Goal: Book appointment/travel/reservation

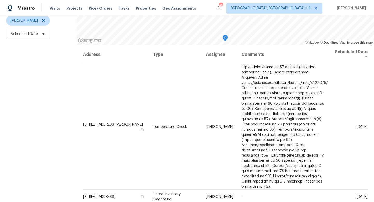
scroll to position [69, 0]
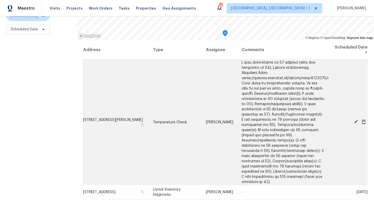
click at [355, 119] on icon at bounding box center [355, 121] width 5 height 5
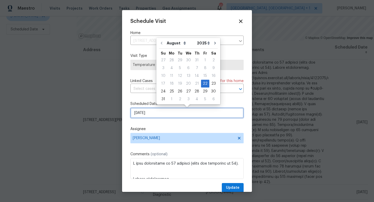
click at [184, 116] on input "[DATE]" at bounding box center [186, 113] width 113 height 10
click at [204, 90] on div "29" at bounding box center [205, 91] width 8 height 7
type input "[DATE]"
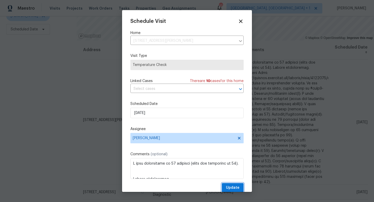
click at [231, 157] on span "Update" at bounding box center [233, 188] width 14 height 6
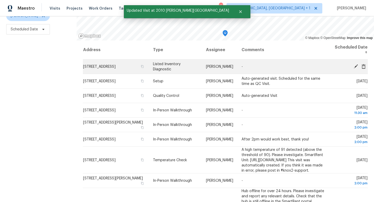
click at [354, 66] on icon at bounding box center [356, 66] width 4 height 4
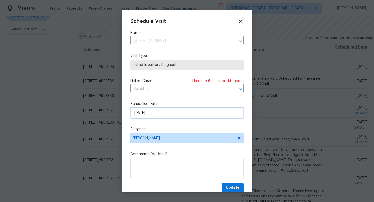
click at [171, 112] on input "[DATE]" at bounding box center [186, 113] width 113 height 10
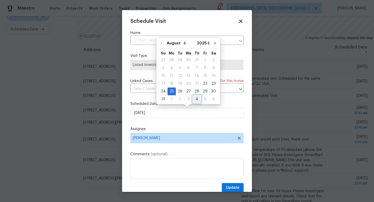
click at [196, 99] on div "4" at bounding box center [197, 99] width 8 height 7
type input "[DATE]"
select select "8"
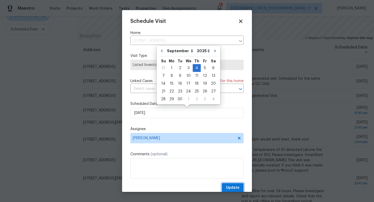
click at [230, 157] on span "Update" at bounding box center [233, 188] width 14 height 6
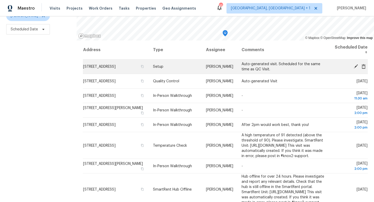
click at [355, 66] on icon at bounding box center [356, 66] width 4 height 4
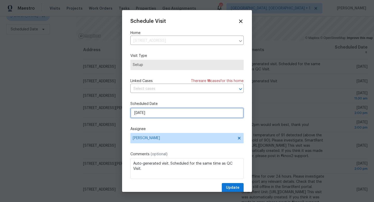
click at [181, 113] on input "[DATE]" at bounding box center [186, 113] width 113 height 10
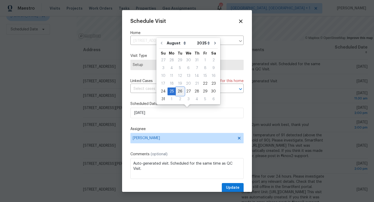
click at [178, 90] on div "26" at bounding box center [180, 91] width 8 height 7
type input "[DATE]"
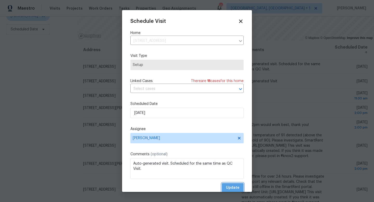
click at [228, 157] on span "Update" at bounding box center [233, 188] width 14 height 6
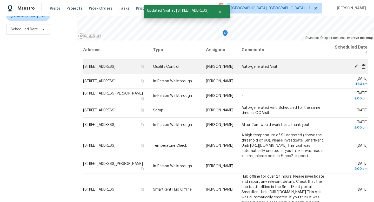
click at [354, 65] on icon at bounding box center [355, 66] width 5 height 5
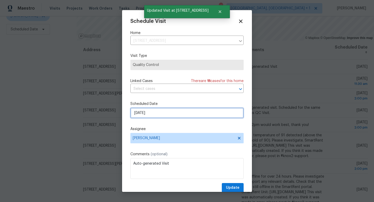
click at [187, 113] on input "[DATE]" at bounding box center [186, 113] width 113 height 10
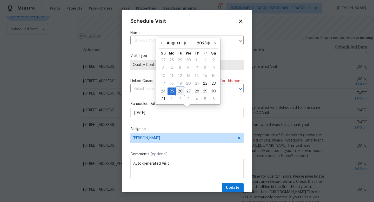
click at [178, 92] on div "26" at bounding box center [180, 91] width 8 height 7
type input "[DATE]"
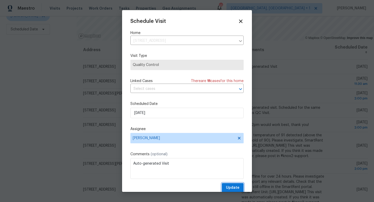
click at [232, 157] on span "Update" at bounding box center [233, 188] width 14 height 6
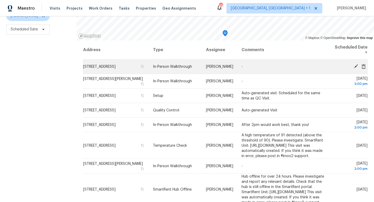
scroll to position [0, 0]
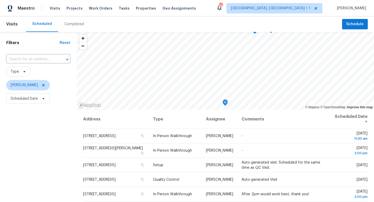
click at [72, 5] on div "Visits Projects Work Orders Tasks Properties Geo Assignments" at bounding box center [126, 8] width 153 height 10
